Goal: Task Accomplishment & Management: Manage account settings

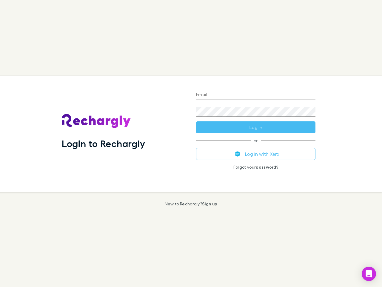
click at [191, 143] on div "Login to Rechargly" at bounding box center [124, 134] width 134 height 116
click at [256, 95] on input "Email" at bounding box center [255, 95] width 119 height 10
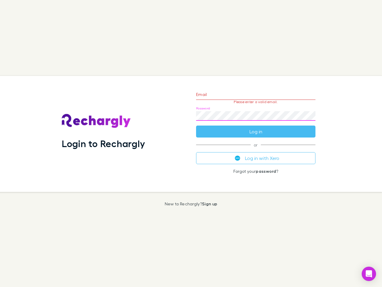
click at [256, 127] on form "Email Please enter a valid email. Password Log in" at bounding box center [255, 111] width 119 height 52
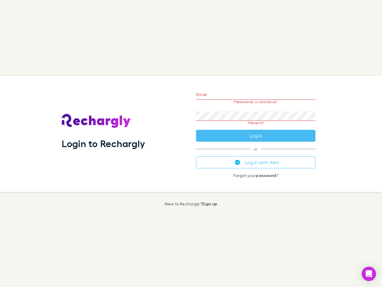
click at [256, 154] on div "Email Please enter a valid email. Password Please fill Log in or Log in with Xe…" at bounding box center [255, 134] width 129 height 116
click at [369, 273] on icon "Open Intercom Messenger" at bounding box center [369, 273] width 6 height 7
